Goal: Information Seeking & Learning: Learn about a topic

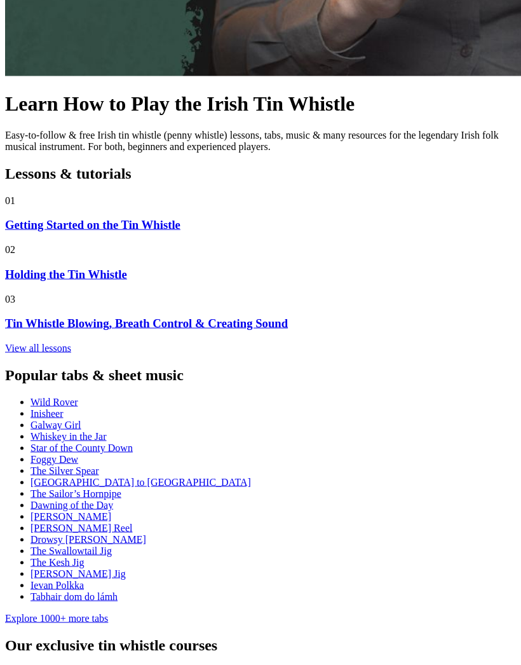
scroll to position [473, 0]
click at [108, 623] on link "Explore 1000+ more tabs" at bounding box center [56, 617] width 103 height 11
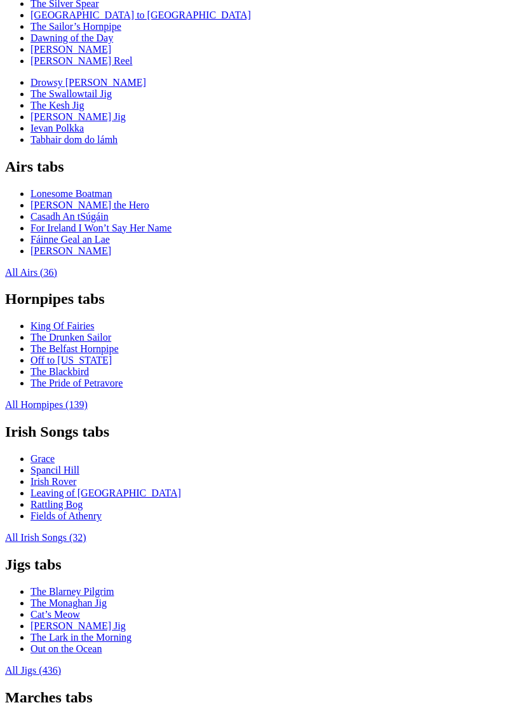
scroll to position [454, 0]
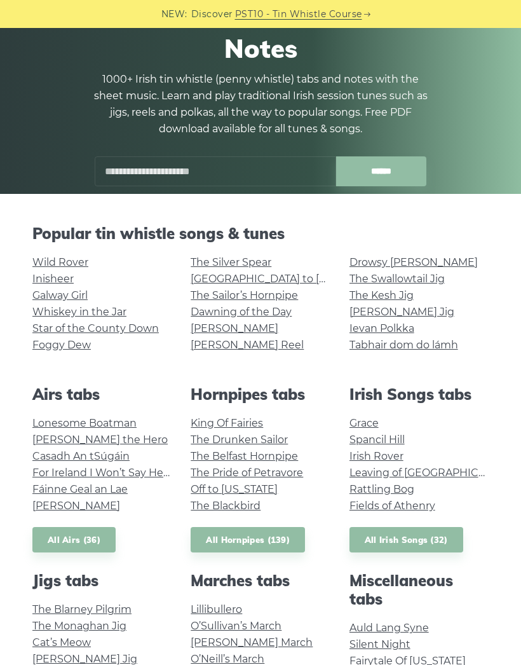
scroll to position [104, 0]
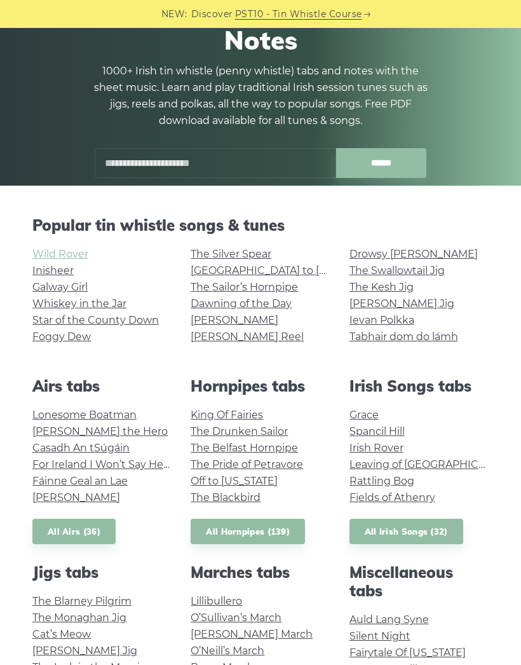
click at [41, 253] on link "Wild Rover" at bounding box center [60, 254] width 56 height 12
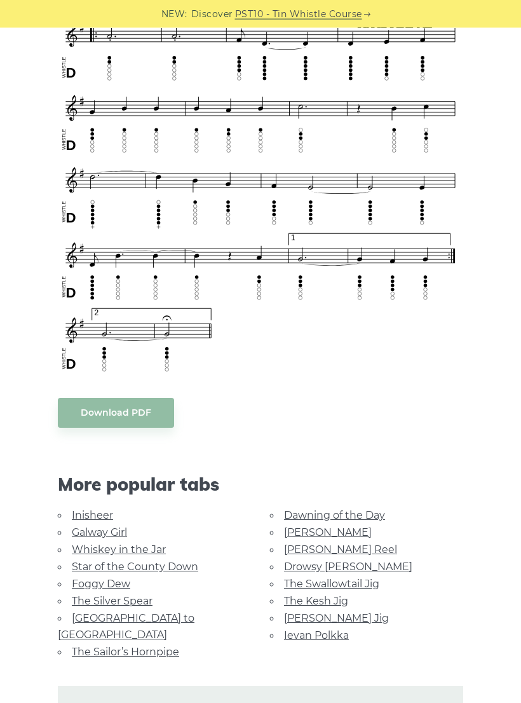
scroll to position [747, 0]
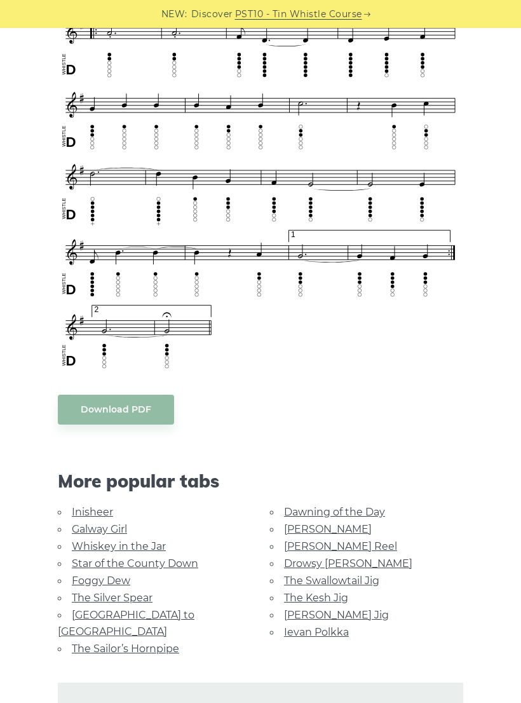
click at [90, 549] on link "Whiskey in the Jar" at bounding box center [119, 546] width 94 height 12
